Goal: Transaction & Acquisition: Purchase product/service

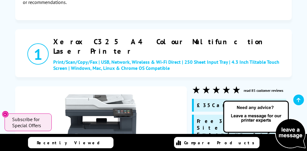
scroll to position [152, 0]
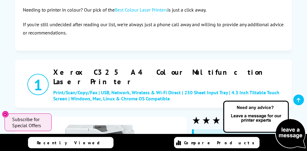
click at [85, 72] on h2 "Xerox C325 A4 Colour Multifunction Laser Printer" at bounding box center [170, 76] width 235 height 19
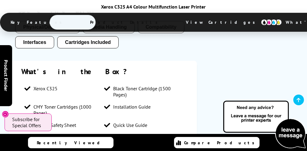
scroll to position [1096, 0]
